Goal: Transaction & Acquisition: Purchase product/service

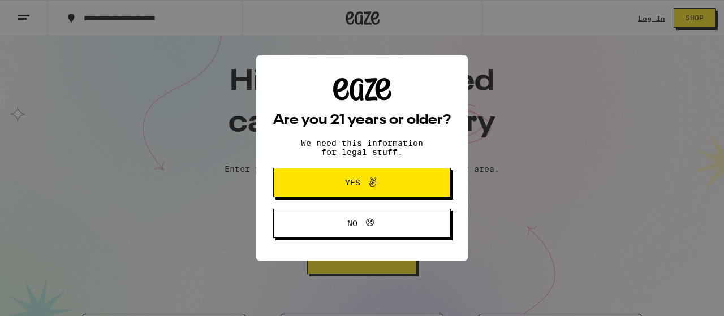
click at [358, 187] on span "Yes" at bounding box center [352, 183] width 15 height 8
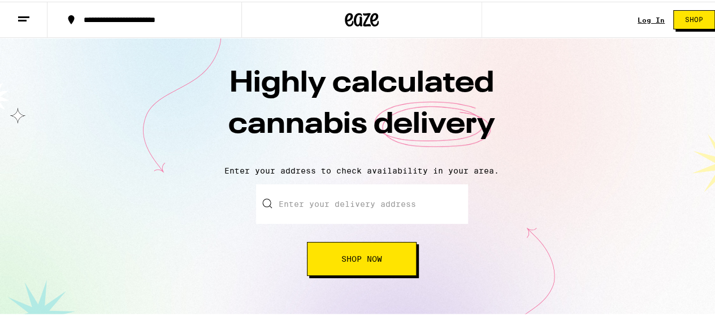
click at [308, 209] on input "Enter your delivery address" at bounding box center [362, 203] width 212 height 40
click at [350, 261] on span "Shop Now" at bounding box center [361, 257] width 41 height 8
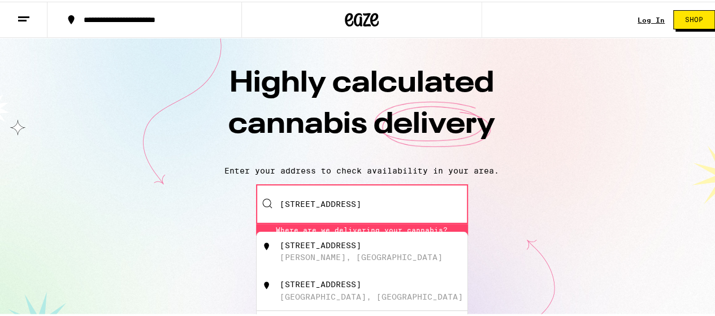
click at [310, 254] on div "[PERSON_NAME], [GEOGRAPHIC_DATA]" at bounding box center [361, 255] width 163 height 9
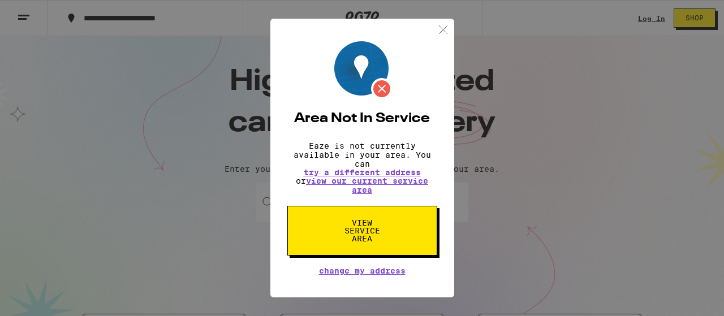
click at [448, 25] on img at bounding box center [443, 30] width 14 height 14
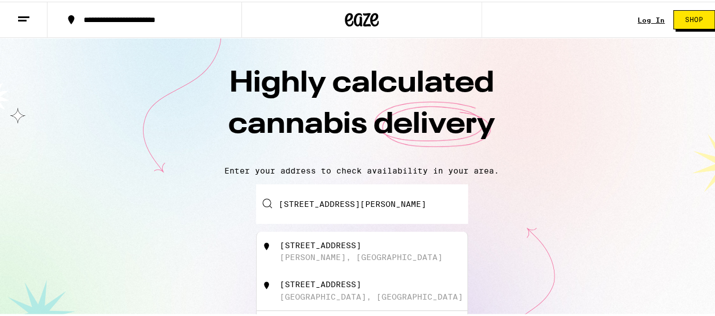
click at [435, 201] on input "[STREET_ADDRESS][PERSON_NAME]" at bounding box center [362, 203] width 212 height 40
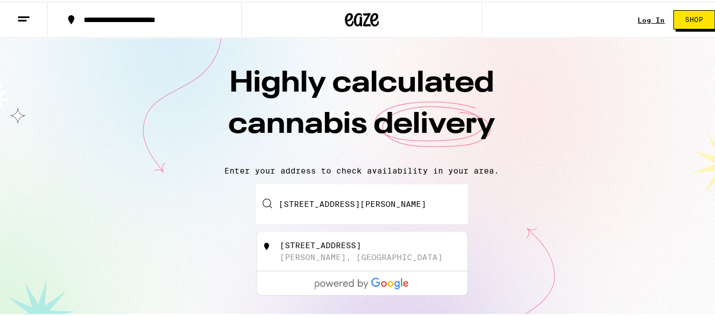
drag, startPoint x: 435, startPoint y: 201, endPoint x: 222, endPoint y: 167, distance: 215.8
click at [234, 206] on div "Enter your delivery address [STREET_ADDRESS][GEOGRAPHIC_DATA][PERSON_NAME][STRE…" at bounding box center [361, 229] width 701 height 92
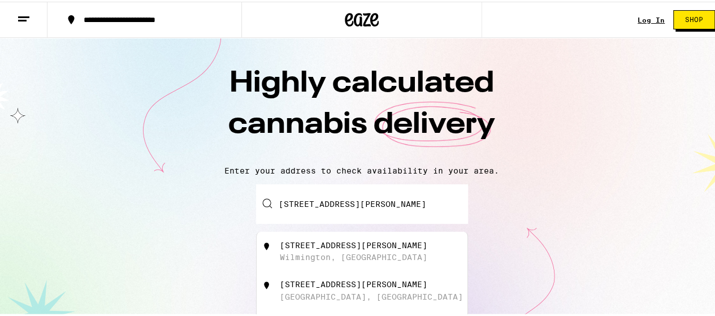
click at [311, 248] on div "[STREET_ADDRESS][PERSON_NAME]" at bounding box center [354, 243] width 148 height 9
type input "[STREET_ADDRESS][PERSON_NAME]"
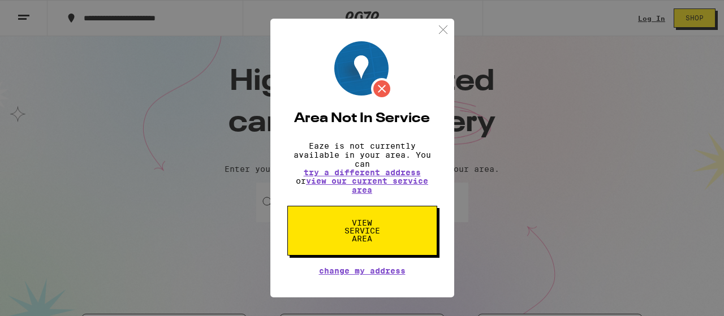
click at [442, 25] on img at bounding box center [443, 30] width 14 height 14
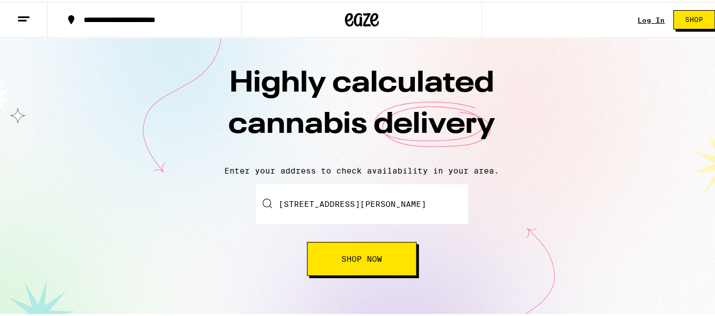
click at [688, 21] on span "Shop" at bounding box center [694, 18] width 18 height 7
